Goal: Task Accomplishment & Management: Use online tool/utility

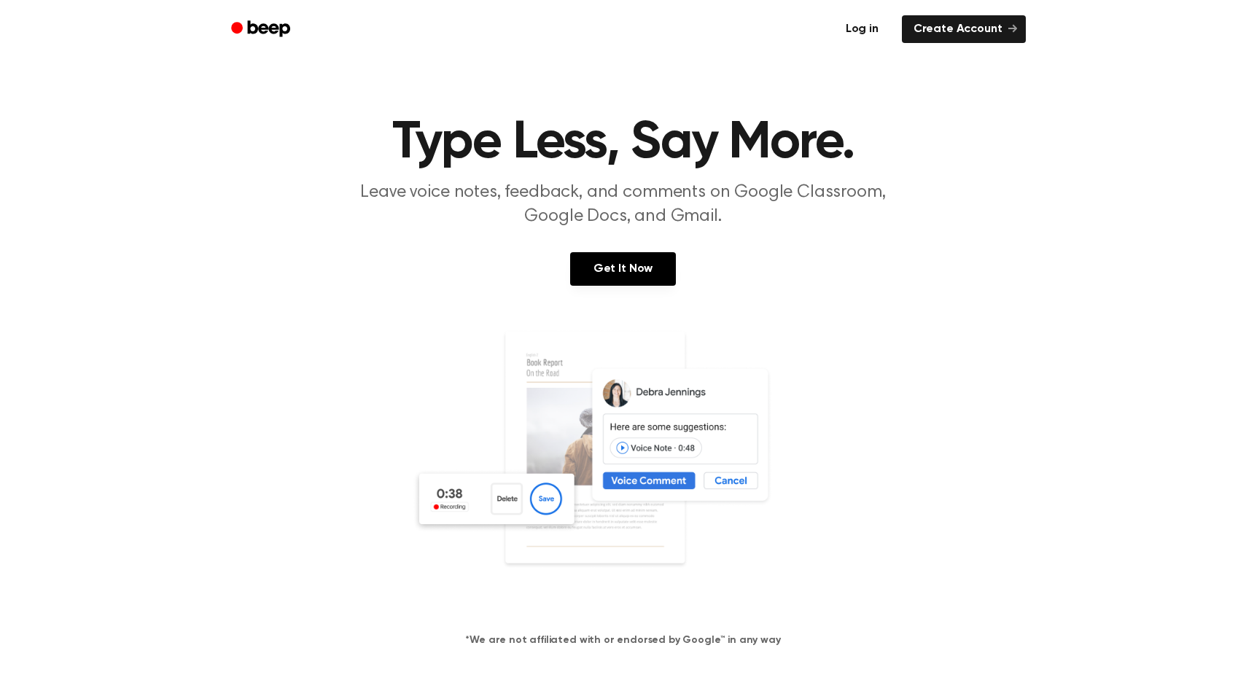
click at [873, 26] on link "Log in" at bounding box center [862, 29] width 62 height 34
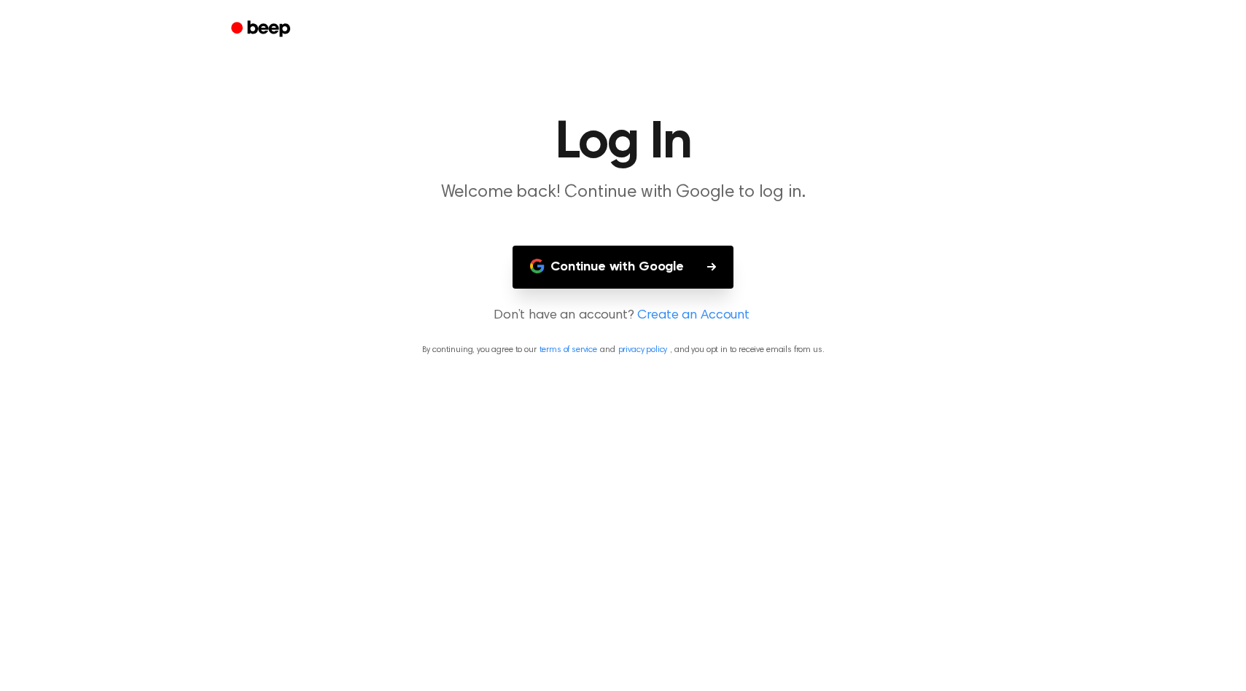
click at [647, 259] on button "Continue with Google" at bounding box center [623, 267] width 221 height 43
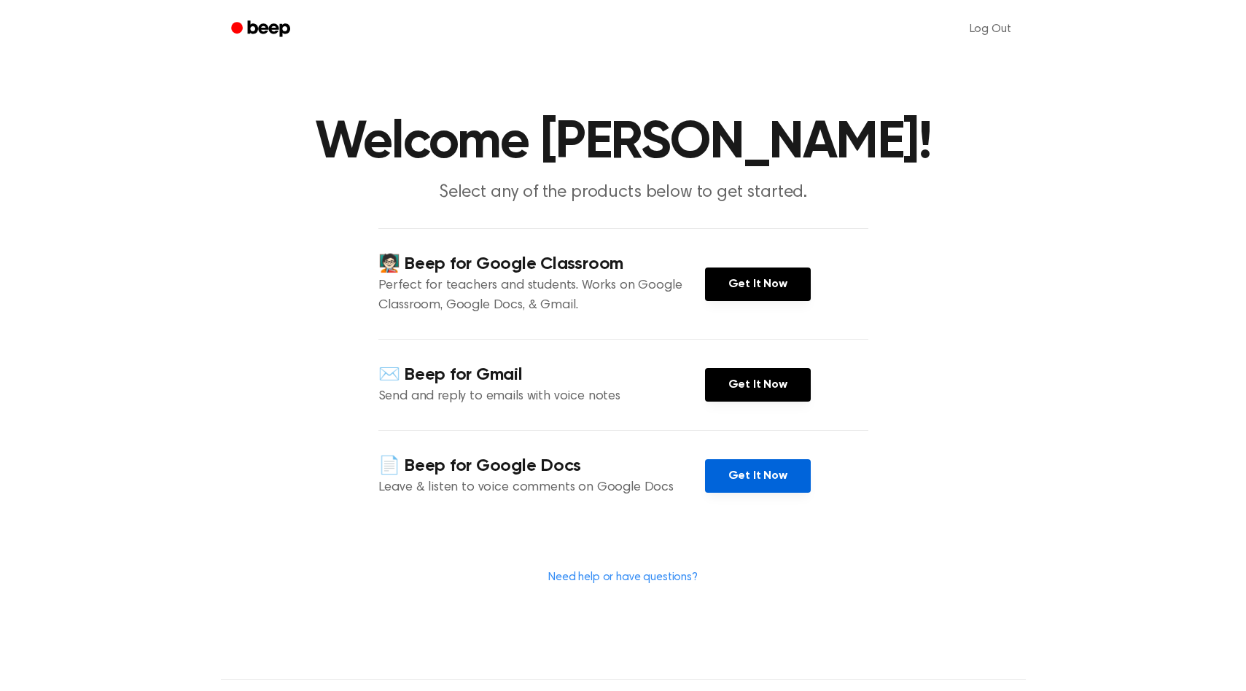
click at [730, 472] on link "Get It Now" at bounding box center [758, 476] width 106 height 34
click at [265, 33] on icon "Beep" at bounding box center [262, 28] width 62 height 21
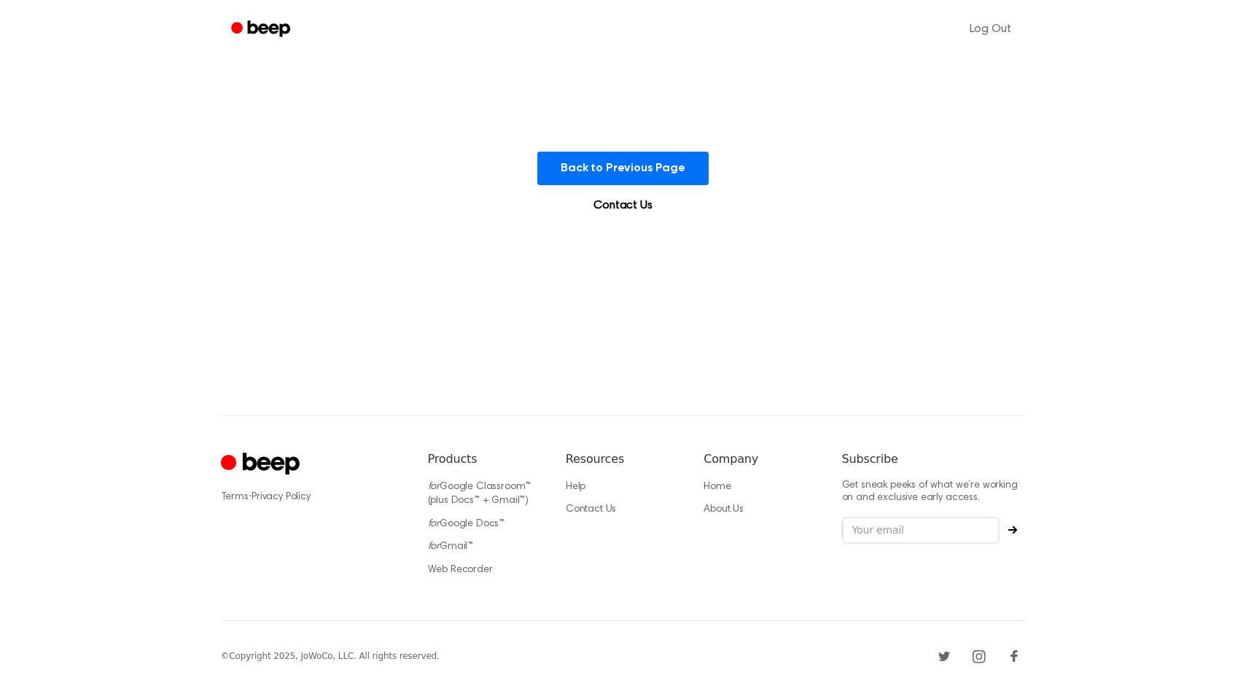
click at [285, 31] on icon "Beep" at bounding box center [268, 28] width 42 height 16
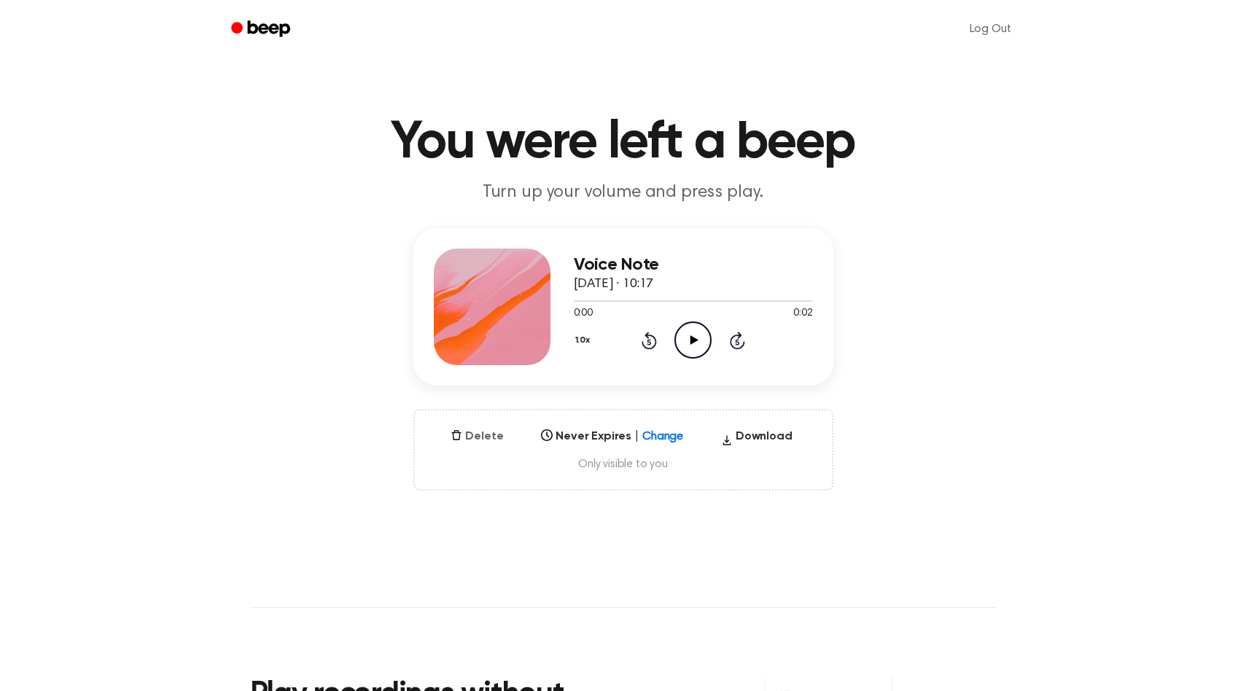
click at [483, 435] on button "Delete" at bounding box center [477, 436] width 64 height 17
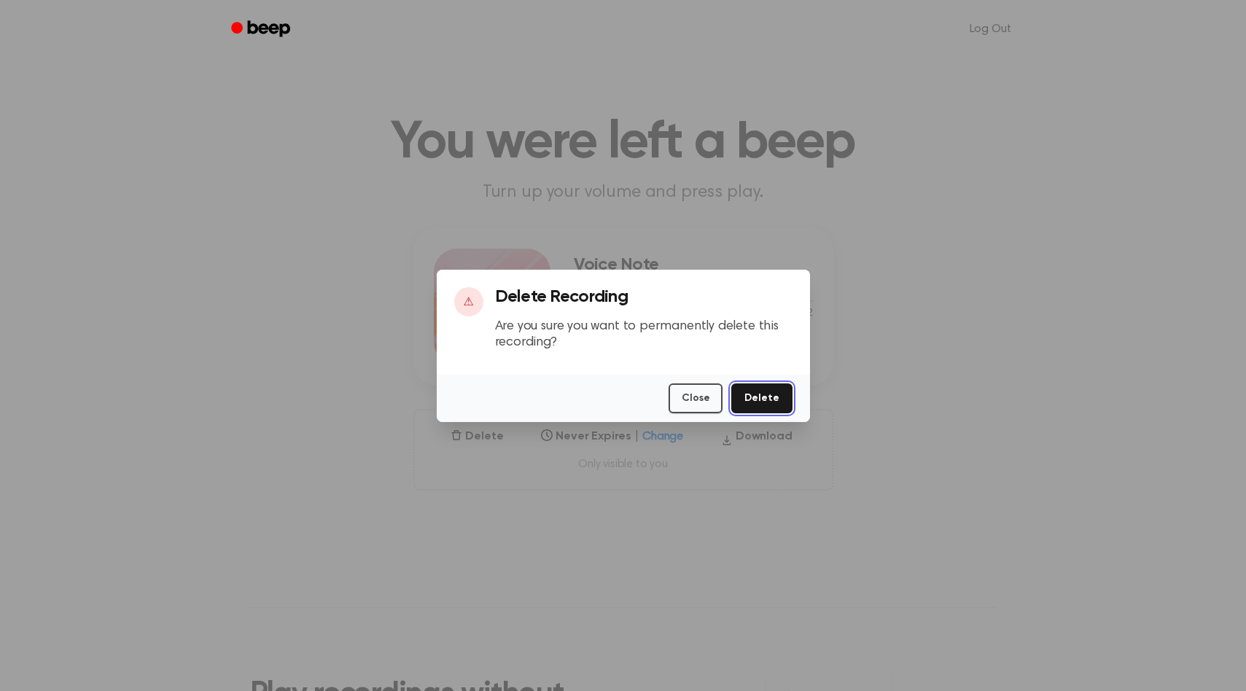
click at [768, 392] on button "Delete" at bounding box center [761, 398] width 61 height 30
